Goal: Information Seeking & Learning: Learn about a topic

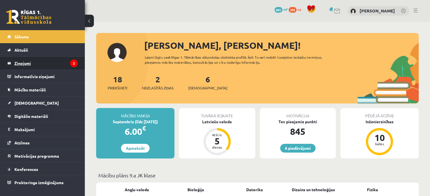
click at [33, 62] on legend "Ziņojumi 2" at bounding box center [45, 63] width 63 height 13
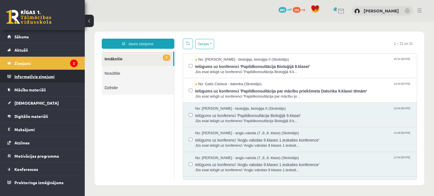
click at [36, 80] on legend "Informatīvie ziņojumi 0" at bounding box center [45, 76] width 63 height 13
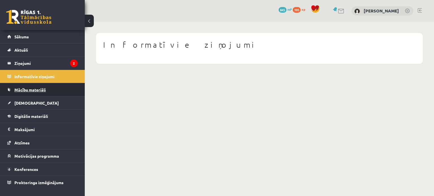
click at [36, 91] on span "Mācību materiāli" at bounding box center [29, 89] width 31 height 5
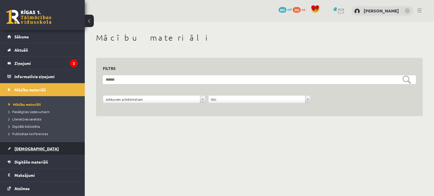
click at [30, 145] on link "[DEMOGRAPHIC_DATA]" at bounding box center [42, 148] width 70 height 13
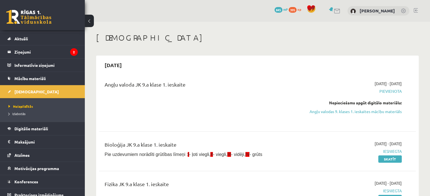
scroll to position [16, 0]
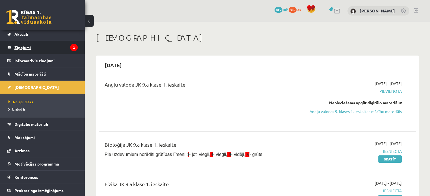
click at [54, 50] on legend "Ziņojumi 2" at bounding box center [45, 47] width 63 height 13
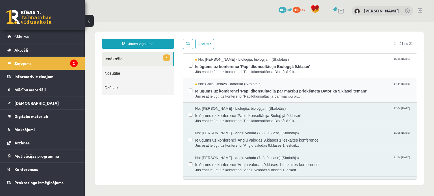
click at [221, 82] on span "No: Gatis Cielava - datorika (Skolotājs)" at bounding box center [228, 84] width 66 height 5
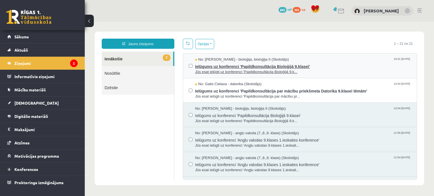
click at [228, 67] on span "Ielūgums uz konferenci 'Papildkonsultācija Bioloģijā 9.klasei'" at bounding box center [303, 65] width 216 height 7
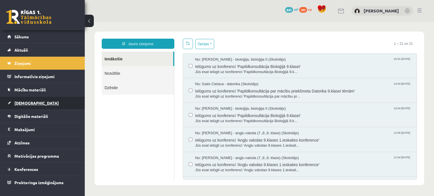
click at [43, 103] on link "[DEMOGRAPHIC_DATA]" at bounding box center [42, 103] width 70 height 13
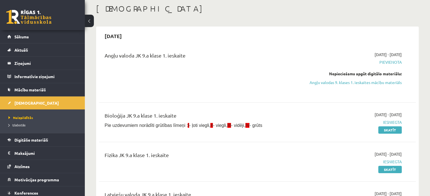
scroll to position [28, 0]
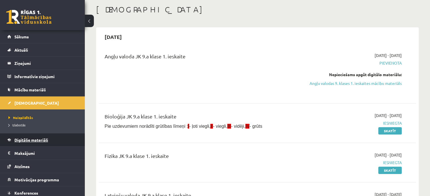
click at [41, 141] on span "Digitālie materiāli" at bounding box center [31, 140] width 34 height 5
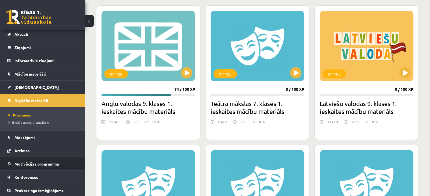
scroll to position [169, 0]
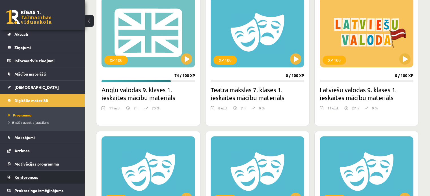
click at [33, 175] on span "Konferences" at bounding box center [26, 177] width 24 height 5
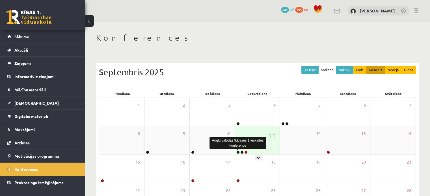
click at [238, 153] on link at bounding box center [237, 152] width 3 height 3
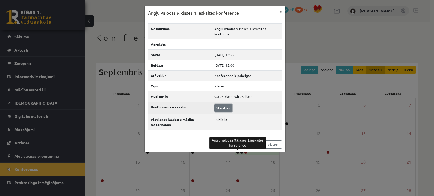
click at [225, 107] on link "Skatīties" at bounding box center [223, 107] width 18 height 7
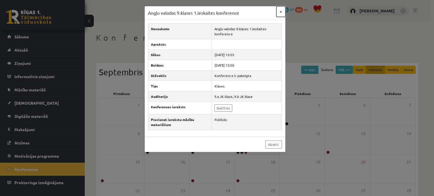
click at [281, 12] on button "×" at bounding box center [280, 11] width 9 height 11
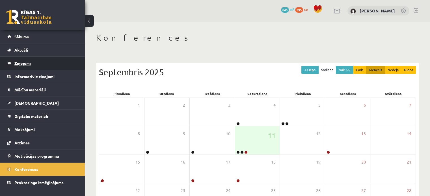
click at [24, 69] on legend "Ziņojumi 0" at bounding box center [45, 63] width 63 height 13
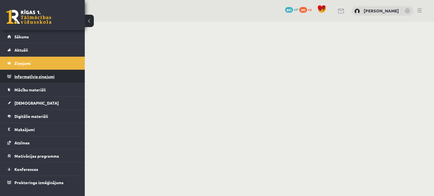
click at [28, 79] on legend "Informatīvie ziņojumi 0" at bounding box center [45, 76] width 63 height 13
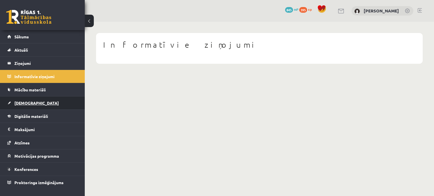
click at [28, 104] on span "[DEMOGRAPHIC_DATA]" at bounding box center [36, 103] width 44 height 5
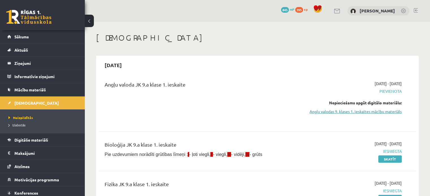
click at [383, 112] on link "Angļu valodas 9. klases 1. ieskaites mācību materiāls" at bounding box center [354, 112] width 93 height 6
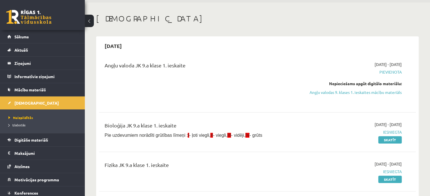
scroll to position [28, 0]
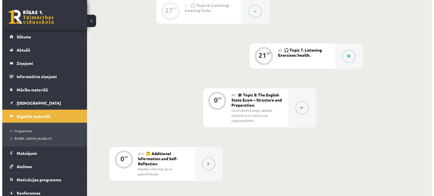
scroll to position [422, 0]
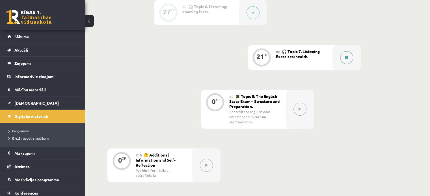
click at [346, 57] on icon at bounding box center [346, 57] width 3 height 3
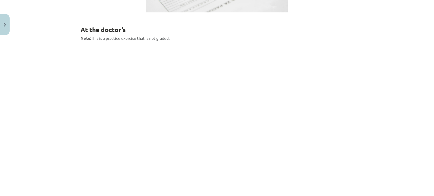
scroll to position [254, 0]
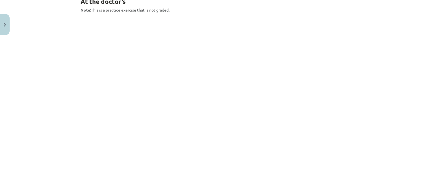
click at [403, 29] on div "Mācību tēma: Angļu valodas 9. klases 1. ieskaites mācību materiāls #8 🎧 Topic 7…" at bounding box center [217, 98] width 434 height 196
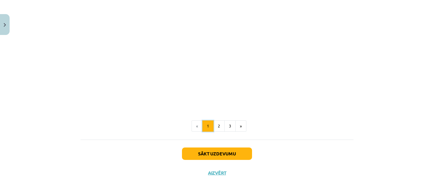
click at [210, 124] on button "1" at bounding box center [207, 126] width 11 height 11
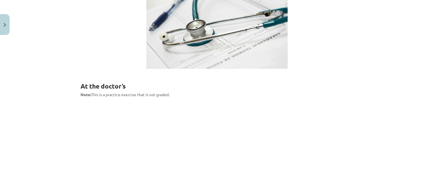
scroll to position [254, 0]
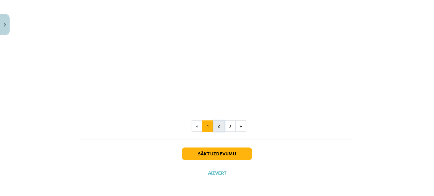
click at [219, 128] on button "2" at bounding box center [218, 126] width 11 height 11
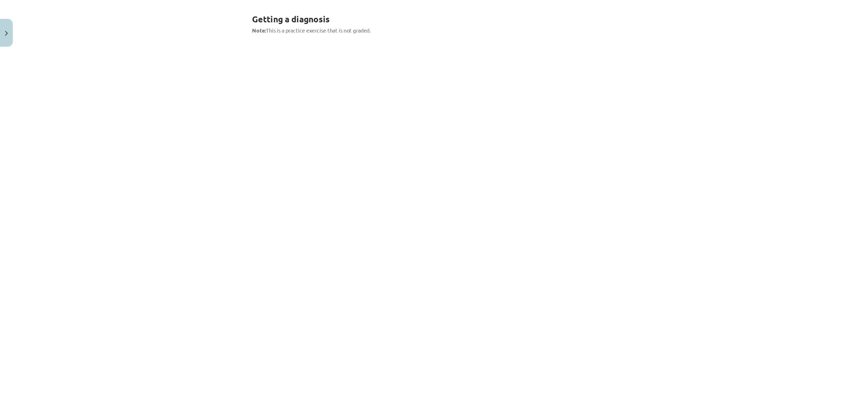
scroll to position [101, 0]
drag, startPoint x: 426, startPoint y: 2, endPoint x: 591, endPoint y: 91, distance: 186.9
click at [434, 91] on div "Mācību tēma: Angļu valodas 9. klases 1. ieskaites mācību materiāls #8 🎧 Topic 7…" at bounding box center [434, 196] width 868 height 393
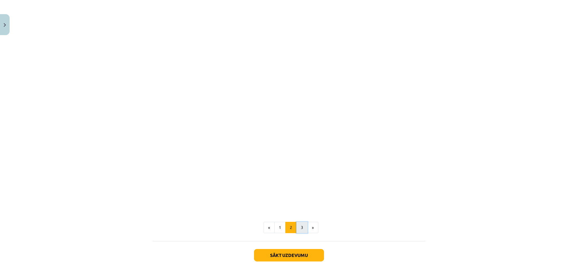
click at [298, 196] on button "3" at bounding box center [302, 226] width 11 height 11
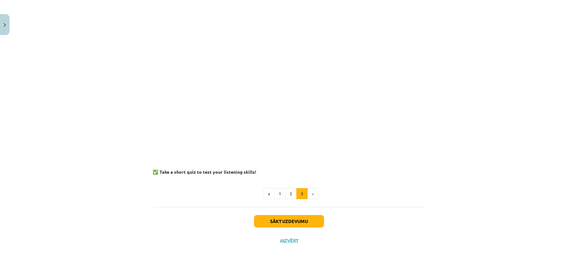
scroll to position [547, 0]
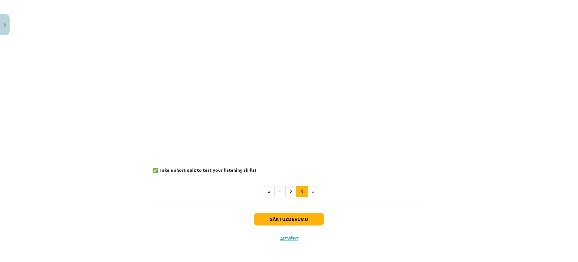
click at [308, 191] on li "»" at bounding box center [313, 191] width 11 height 11
click at [297, 196] on button "Sākt uzdevumu" at bounding box center [289, 219] width 70 height 12
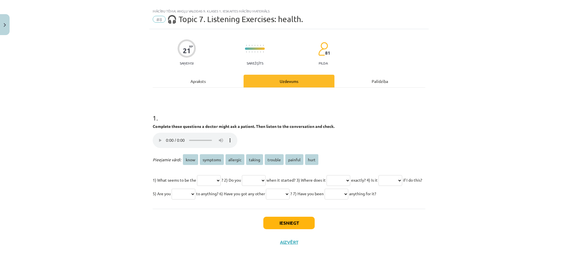
scroll to position [0, 0]
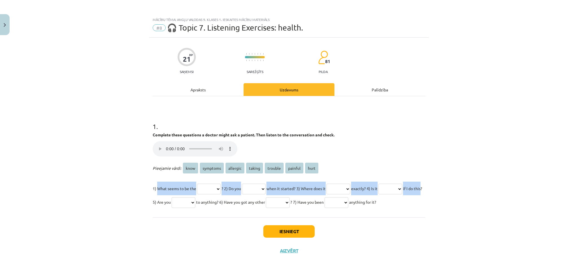
drag, startPoint x: 154, startPoint y: 188, endPoint x: 200, endPoint y: 195, distance: 45.7
click at [200, 195] on p "1) What seems to be the **** ******** ******** ****** ******* ******* **** ? 2)…" at bounding box center [289, 194] width 273 height 27
click at [186, 190] on span "1) What seems to be the" at bounding box center [174, 188] width 43 height 5
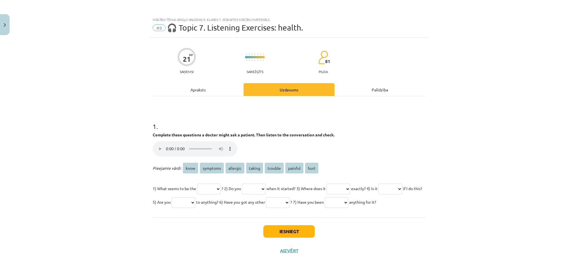
click at [219, 187] on select "**** ******** ******** ****** ******* ******* ****" at bounding box center [209, 188] width 24 height 11
drag, startPoint x: 154, startPoint y: 188, endPoint x: 203, endPoint y: 188, distance: 48.9
click at [203, 188] on p "1) What seems to be the **** ******** ******** ****** ******* ******* **** ? 2)…" at bounding box center [289, 194] width 273 height 27
click at [204, 185] on select "**** ******** ******** ****** ******* ******* ****" at bounding box center [209, 188] width 24 height 11
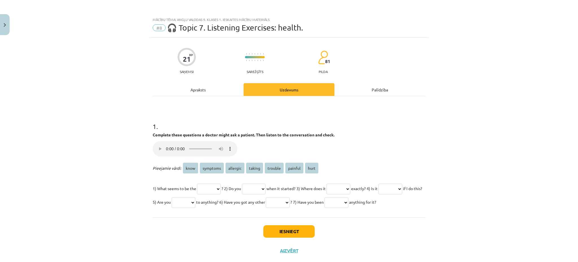
select select "*******"
click at [197, 183] on select "**** ******** ******** ****** ******* ******* ****" at bounding box center [209, 188] width 24 height 11
click at [369, 146] on p "Jūsu pārlūkprogramma neatbalsta audio atskaņotāju." at bounding box center [289, 149] width 273 height 17
click at [254, 190] on select "**** ******** ******** ****** ******* ******* ****" at bounding box center [254, 188] width 24 height 11
select select "****"
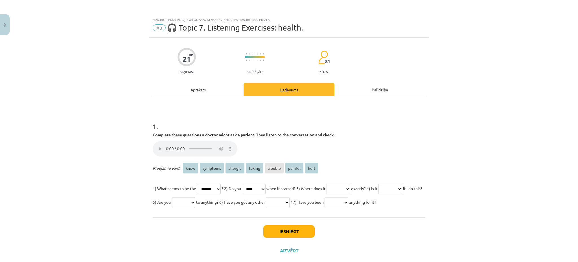
click at [249, 183] on select "**** ******** ******** ****** ******* ******* ****" at bounding box center [254, 188] width 24 height 11
click at [350, 188] on select "**** ******** ******** ****** ******* ******* ****" at bounding box center [339, 188] width 24 height 11
select select "****"
click at [342, 183] on select "**** ******** ******** ****** ******* ******* ****" at bounding box center [339, 188] width 24 height 11
click at [379, 194] on select "**** ******** ******** ****** ******* ******* ****" at bounding box center [391, 188] width 24 height 11
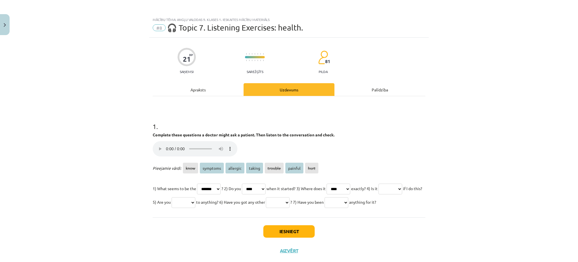
select select "*******"
click at [379, 194] on select "**** ******** ******** ****** ******* ******* ****" at bounding box center [391, 188] width 24 height 11
click at [195, 196] on select "**** ******** ******** ****** ******* ******* ****" at bounding box center [184, 202] width 24 height 11
select select "********"
click at [195, 196] on select "**** ******** ******** ****** ******* ******* ****" at bounding box center [184, 202] width 24 height 11
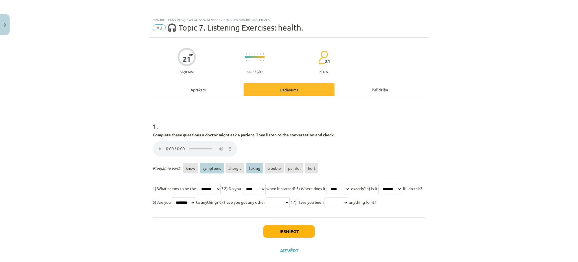
click at [290, 196] on select "**** ******** ******** ****** ******* ******* ****" at bounding box center [278, 202] width 24 height 11
select select "********"
click at [290, 196] on select "**** ******** ******** ****** ******* ******* ****" at bounding box center [278, 202] width 24 height 11
click at [325, 196] on select "**** ******** ******** ****** ******* ******* ****" at bounding box center [337, 202] width 24 height 11
select select "******"
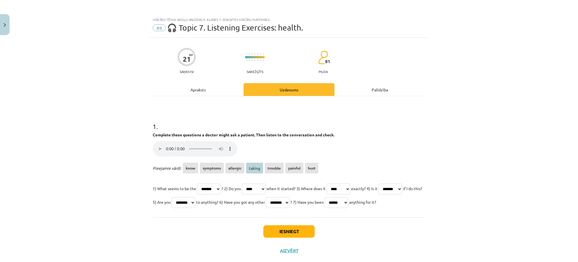
click at [325, 196] on select "**** ******** ******** ****** ******* ******* ****" at bounding box center [337, 202] width 24 height 11
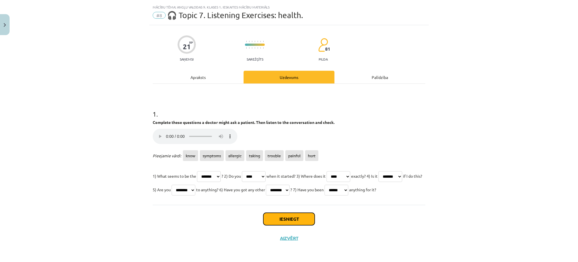
click at [283, 196] on button "Iesniegt" at bounding box center [288, 218] width 51 height 12
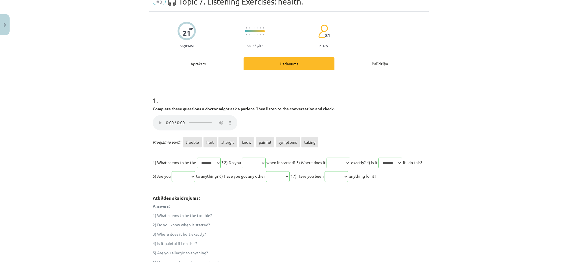
scroll to position [136, 0]
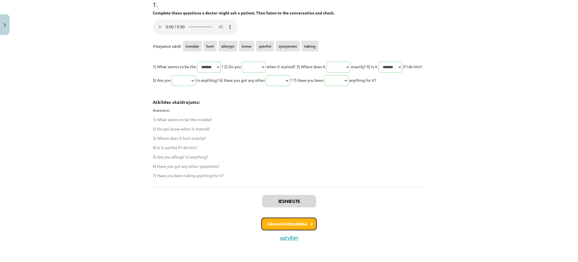
click at [280, 196] on button "Nākamā nodarbība" at bounding box center [289, 223] width 55 height 13
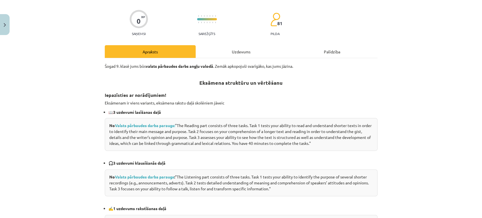
scroll to position [47, 0]
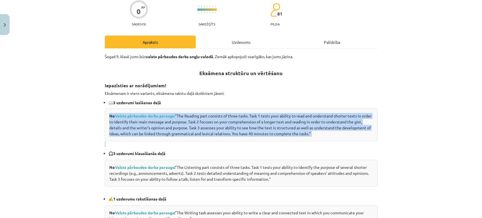
drag, startPoint x: 106, startPoint y: 114, endPoint x: 204, endPoint y: 132, distance: 99.6
click at [224, 147] on div "Šogad 9. klasē jums būs valsts pārbaudes darbs angļu valodā . Zemāk apkopojuši …" at bounding box center [241, 211] width 273 height 314
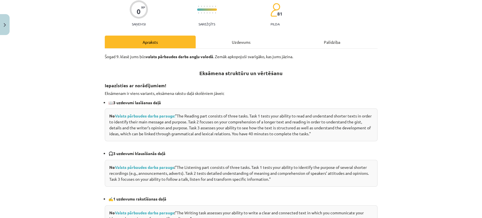
click at [347, 104] on li "📖 3 uzdevumi lasīšanas daļā" at bounding box center [242, 103] width 269 height 6
drag, startPoint x: 260, startPoint y: 134, endPoint x: 341, endPoint y: 140, distance: 81.3
click at [341, 140] on div "No Valsts pārbaudes darba paraugs: "The Reading part consists of three tasks. T…" at bounding box center [241, 124] width 273 height 33
click at [365, 81] on h3 "Iepazīsties ar norādījumiem!" at bounding box center [241, 84] width 273 height 10
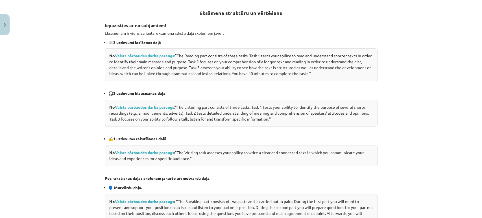
scroll to position [110, 0]
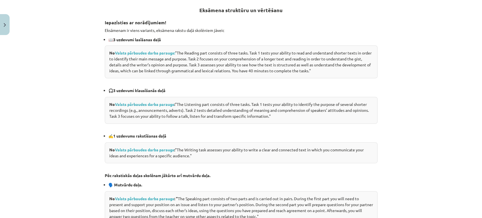
drag, startPoint x: 105, startPoint y: 102, endPoint x: 318, endPoint y: 119, distance: 213.7
click at [318, 119] on div "No Valsts pārbaudes darba paraugs : "The Listening part consists of three tasks…" at bounding box center [241, 110] width 273 height 27
click at [302, 133] on p "✍️ 1 uzdevums rakstīšanas daļā" at bounding box center [242, 136] width 269 height 6
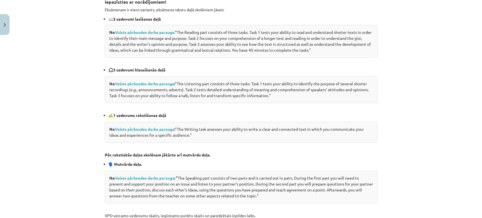
scroll to position [142, 0]
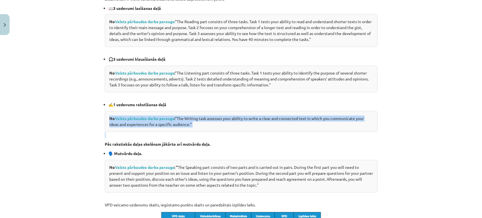
drag, startPoint x: 104, startPoint y: 114, endPoint x: 226, endPoint y: 131, distance: 122.9
click at [226, 131] on div "Šogad 9. klasē jums būs valsts pārbaudes darbs angļu valodā . Zemāk apkopojuši …" at bounding box center [241, 116] width 273 height 314
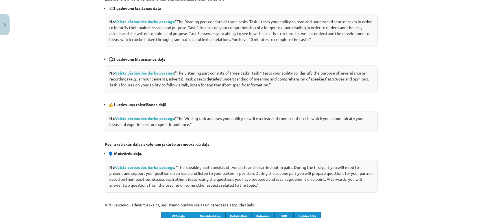
click at [215, 142] on p "Pēc rakstiskās daļas skolēnam jākārto arī mutvārdu daļa." at bounding box center [241, 144] width 273 height 6
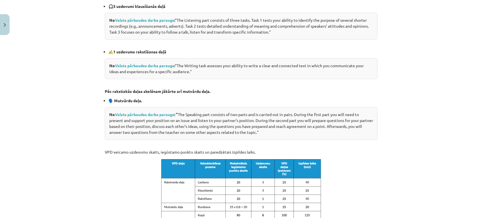
scroll to position [204, 0]
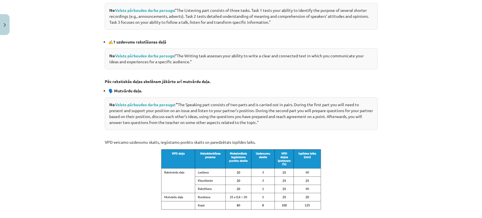
drag, startPoint x: 101, startPoint y: 79, endPoint x: 342, endPoint y: 127, distance: 246.1
click at [342, 127] on div "0 XP Saņemsi Sarežģīts 81 pilda Apraksts Uzdevums Palīdzība Šogad 9. klasē jums…" at bounding box center [241, 59] width 280 height 452
click at [260, 81] on p "Pēc rakstiskās daļas skolēnam jākārto arī mutvārdu daļa." at bounding box center [241, 82] width 273 height 6
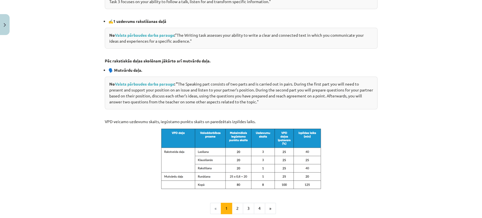
scroll to position [236, 0]
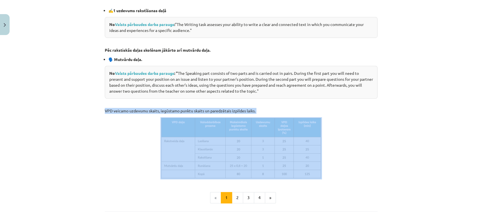
drag, startPoint x: 103, startPoint y: 110, endPoint x: 282, endPoint y: 113, distance: 179.4
click at [282, 113] on p "VPD veicamo uzdevumu skaits, iegūstamo punktu skaits un paredzētais izpildes la…" at bounding box center [241, 111] width 273 height 6
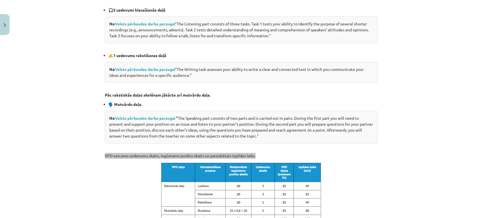
scroll to position [285, 0]
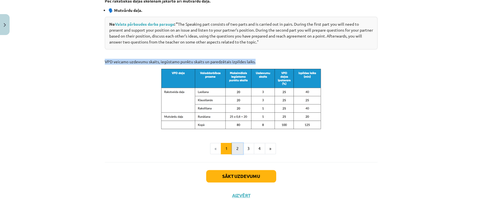
click at [233, 148] on button "2" at bounding box center [237, 148] width 11 height 11
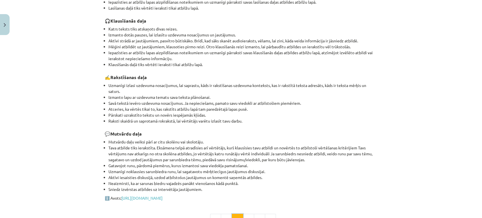
scroll to position [157, 0]
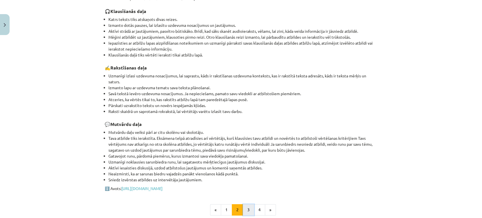
click at [247, 196] on button "3" at bounding box center [248, 209] width 11 height 11
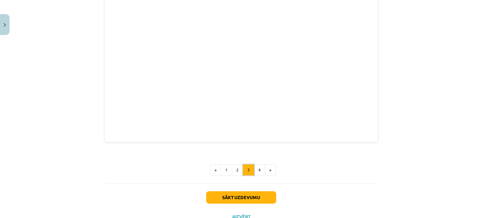
scroll to position [154, 0]
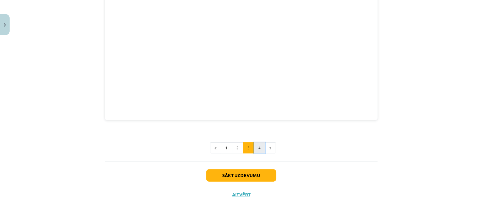
click at [257, 148] on button "4" at bounding box center [259, 147] width 11 height 11
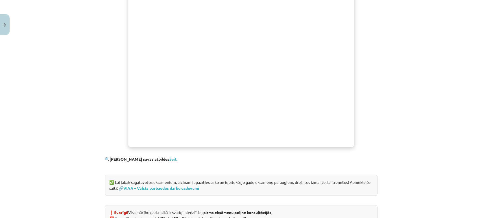
scroll to position [312, 0]
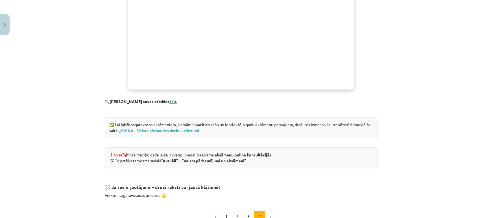
click at [169, 102] on link "šeit." at bounding box center [173, 101] width 8 height 5
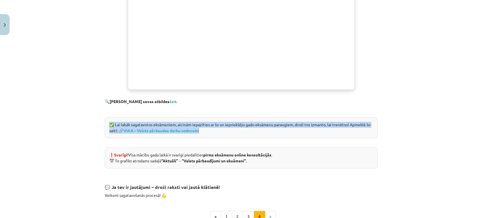
drag, startPoint x: 224, startPoint y: 137, endPoint x: 107, endPoint y: 116, distance: 118.6
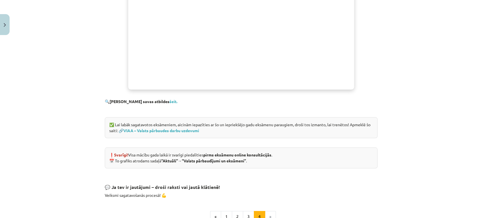
click at [118, 110] on p at bounding box center [241, 111] width 273 height 6
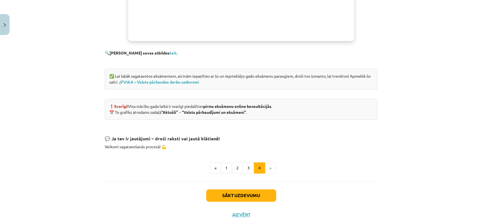
scroll to position [374, 0]
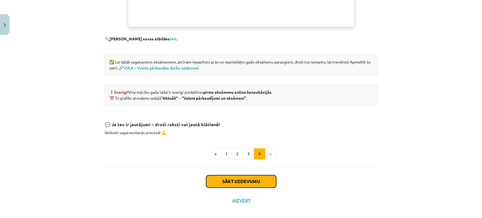
click at [251, 178] on button "Sākt uzdevumu" at bounding box center [241, 181] width 70 height 12
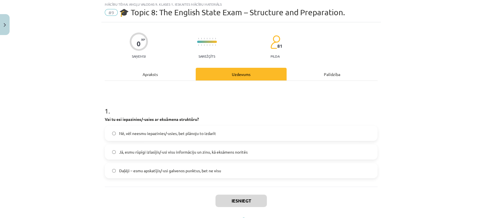
scroll to position [14, 0]
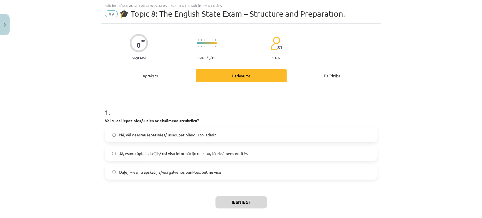
click at [177, 157] on label "Jā, esmu rūpīgi izlasījis/-usi visu informāciju un zinu, kā eksāmens noritēs" at bounding box center [241, 153] width 272 height 14
click at [226, 196] on button "Iesniegt" at bounding box center [240, 202] width 51 height 12
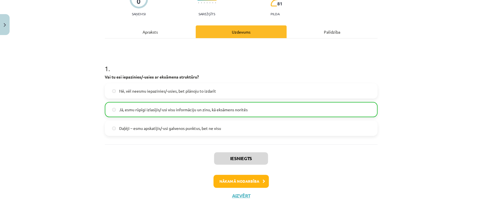
scroll to position [58, 0]
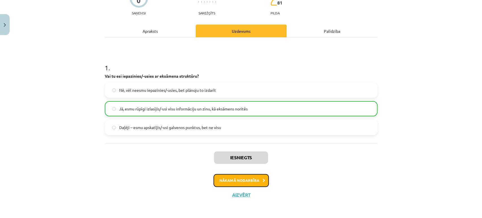
click at [216, 178] on button "Nākamā nodarbība" at bounding box center [241, 180] width 55 height 13
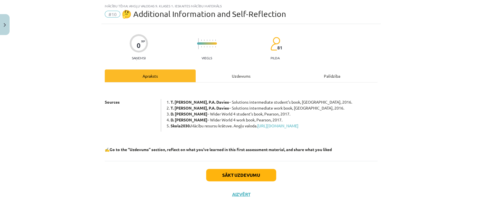
click at [248, 77] on div "Uzdevums" at bounding box center [241, 75] width 91 height 13
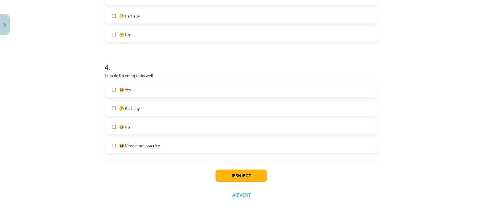
scroll to position [392, 0]
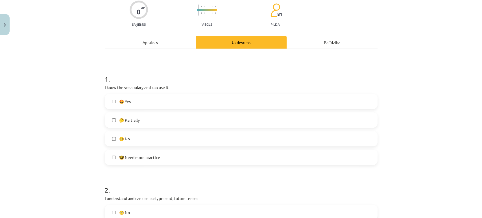
click at [152, 41] on div "Apraksts" at bounding box center [150, 42] width 91 height 13
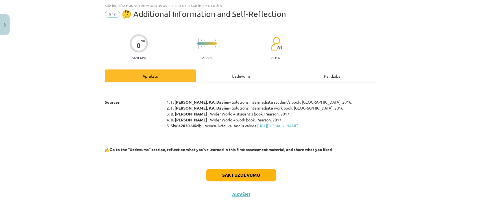
scroll to position [14, 0]
click at [239, 75] on div "Uzdevums" at bounding box center [241, 75] width 91 height 13
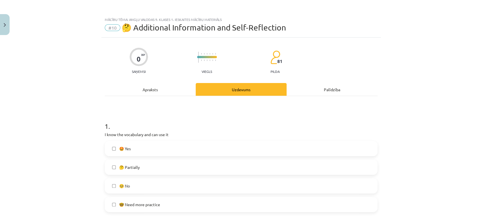
scroll to position [31, 0]
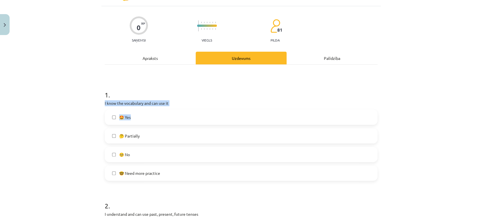
drag, startPoint x: 99, startPoint y: 101, endPoint x: 191, endPoint y: 118, distance: 93.1
click at [125, 101] on p "I know the vocabulary and can use it" at bounding box center [241, 103] width 273 height 6
drag, startPoint x: 104, startPoint y: 103, endPoint x: 213, endPoint y: 106, distance: 109.4
click at [213, 106] on div "1 . I know the vocabulary and can use it 🤩 Yes 🤔 Partially 🥺 No 🤓 Need more pra…" at bounding box center [241, 131] width 273 height 100
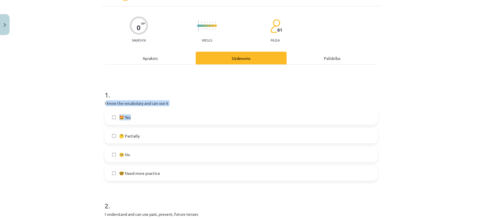
click at [200, 108] on div "1 . I know the vocabulary and can use it 🤩 Yes 🤔 Partially 🥺 No 🤓 Need more pra…" at bounding box center [241, 131] width 273 height 100
drag, startPoint x: 99, startPoint y: 103, endPoint x: 200, endPoint y: 111, distance: 101.1
click at [168, 101] on p "I know the vocabulary and can use it" at bounding box center [241, 103] width 273 height 6
drag, startPoint x: 149, startPoint y: 102, endPoint x: 185, endPoint y: 102, distance: 36.2
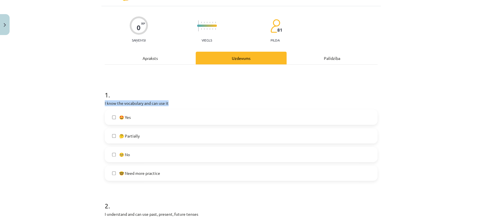
click at [185, 102] on div "Mācību tēma: Angļu valodas 9. klases 1. ieskaites mācību materiāls #10 🤔 Additi…" at bounding box center [241, 109] width 482 height 218
click at [194, 98] on h1 "1 ." at bounding box center [241, 90] width 273 height 18
drag, startPoint x: 93, startPoint y: 112, endPoint x: 196, endPoint y: 174, distance: 120.5
click at [196, 174] on div "Mācību tēma: Angļu valodas 9. klases 1. ieskaites mācību materiāls #10 🤔 Additi…" at bounding box center [241, 109] width 482 height 218
click at [154, 128] on div "🤩 Yes 🤔 Partially 🥺 No 🤓 Need more practice" at bounding box center [241, 145] width 273 height 71
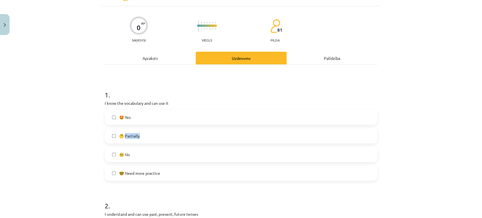
drag, startPoint x: 151, startPoint y: 141, endPoint x: 123, endPoint y: 133, distance: 29.8
click at [123, 133] on label "🤔 Partially" at bounding box center [241, 136] width 272 height 14
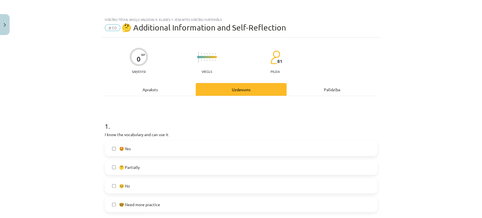
click at [172, 137] on p "I know the vocabulary and can use it" at bounding box center [241, 135] width 273 height 6
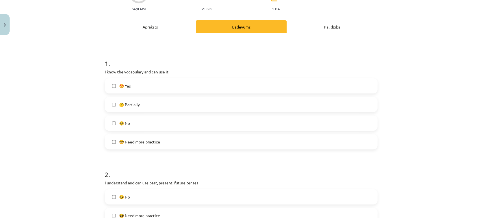
click at [113, 144] on label "🤓 Need more practice" at bounding box center [241, 142] width 272 height 14
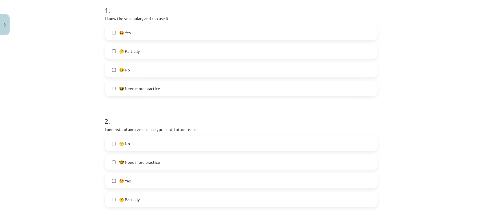
scroll to position [157, 0]
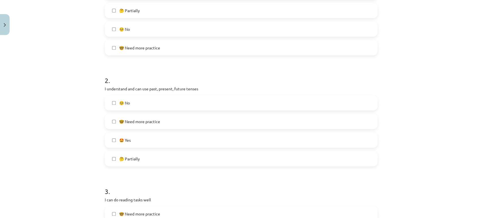
click at [107, 138] on label "🤩 Yes" at bounding box center [241, 140] width 272 height 14
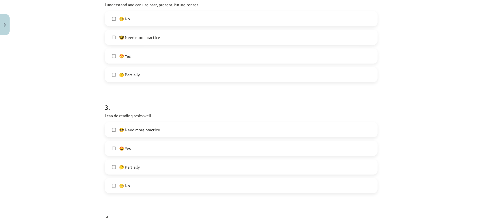
scroll to position [251, 0]
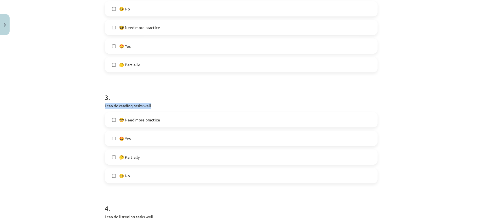
drag, startPoint x: 99, startPoint y: 108, endPoint x: 182, endPoint y: 108, distance: 82.5
click at [182, 108] on div "0 XP Saņemsi Viegls 81 pilda Apraksts Uzdevums Palīdzība 1 . I know the vocabul…" at bounding box center [241, 66] width 280 height 559
click at [120, 157] on font "🤔 Частично" at bounding box center [130, 156] width 23 height 5
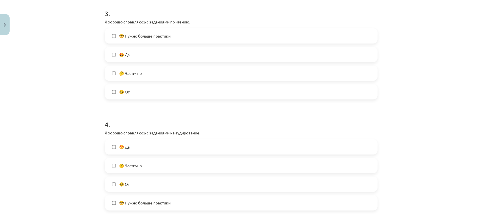
scroll to position [345, 0]
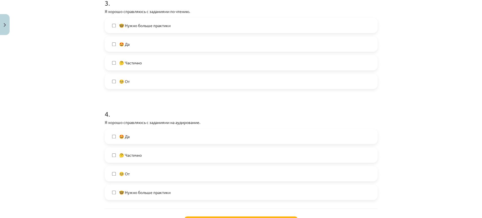
click at [141, 154] on label "🤔 Частично" at bounding box center [241, 155] width 272 height 14
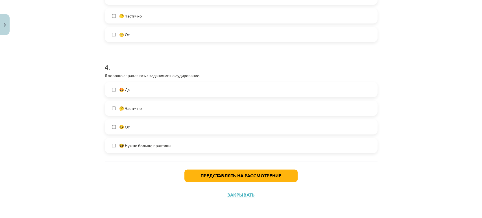
scroll to position [392, 0]
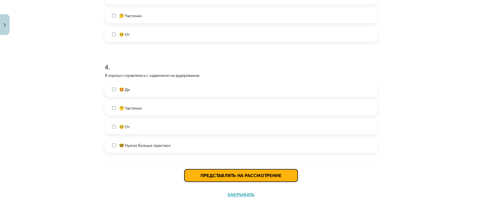
click at [200, 172] on button "Представлять на рассмотрение" at bounding box center [240, 175] width 113 height 12
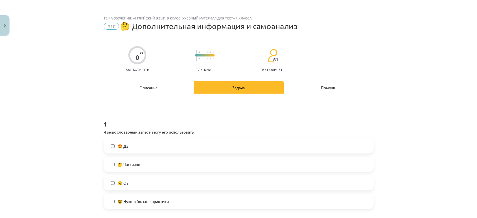
scroll to position [0, 0]
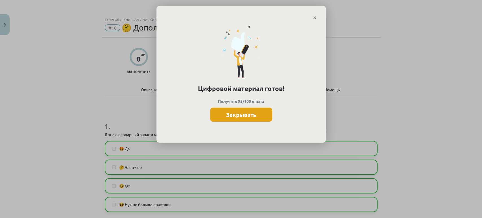
click at [230, 112] on font "Закрывать" at bounding box center [241, 114] width 30 height 7
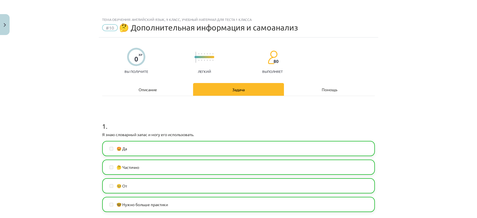
click at [138, 83] on div "Описание" at bounding box center [147, 89] width 91 height 13
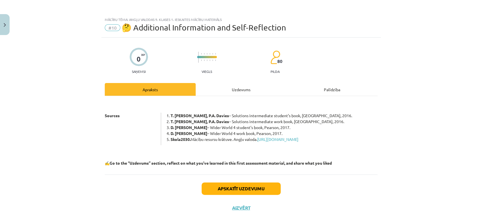
click at [405, 96] on div "Mācību tēma: Angļu valodas 9. klases 1. ieskaites mācību materiāls #10 🤔 Additi…" at bounding box center [241, 109] width 482 height 218
click at [9, 25] on button "Close" at bounding box center [5, 24] width 10 height 21
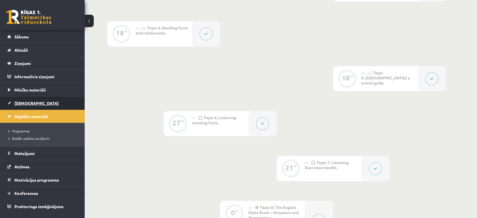
click at [24, 103] on span "[DEMOGRAPHIC_DATA]" at bounding box center [36, 103] width 44 height 5
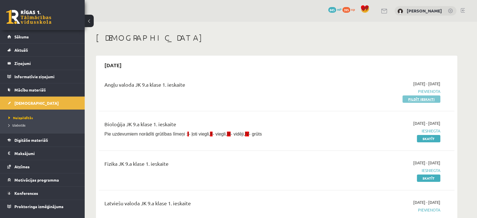
click at [426, 98] on link "Pildīt ieskaiti" at bounding box center [422, 98] width 38 height 7
